Goal: Task Accomplishment & Management: Use online tool/utility

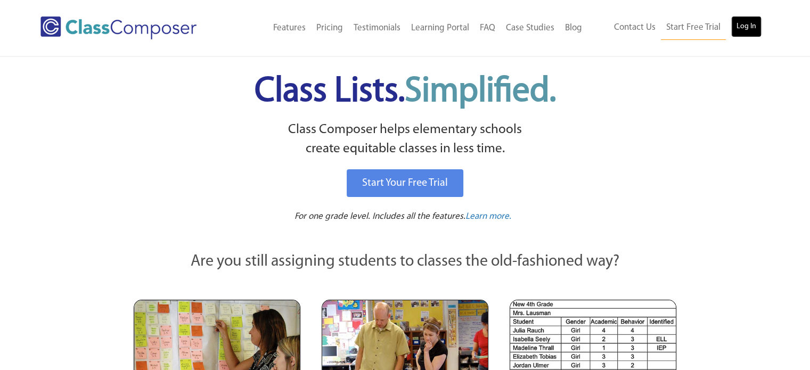
click at [743, 21] on link "Log In" at bounding box center [746, 26] width 30 height 21
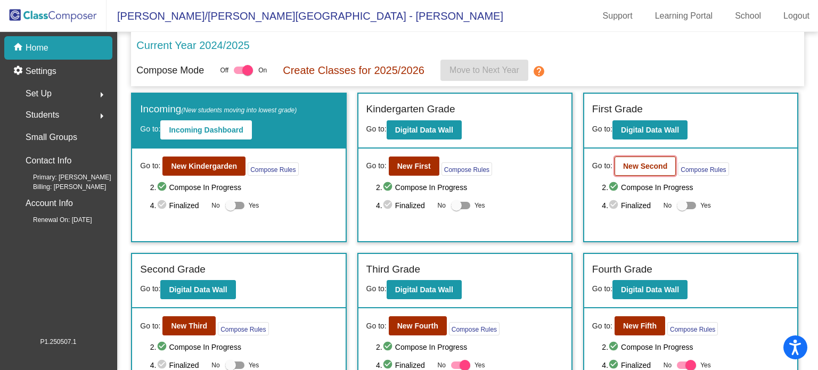
click at [650, 164] on b "New Second" at bounding box center [645, 166] width 44 height 9
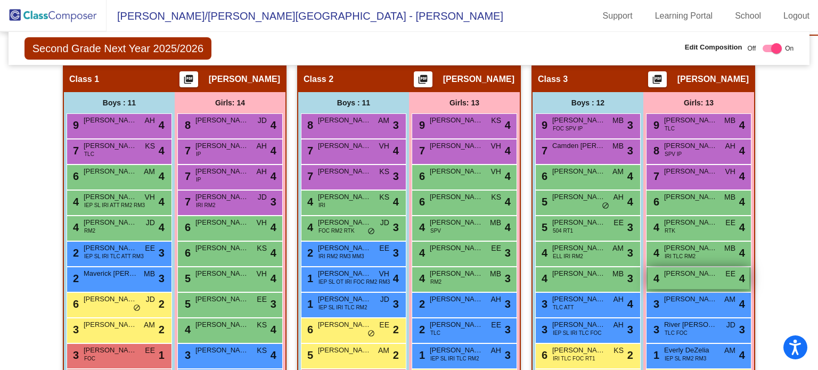
scroll to position [373, 0]
